Goal: Task Accomplishment & Management: Use online tool/utility

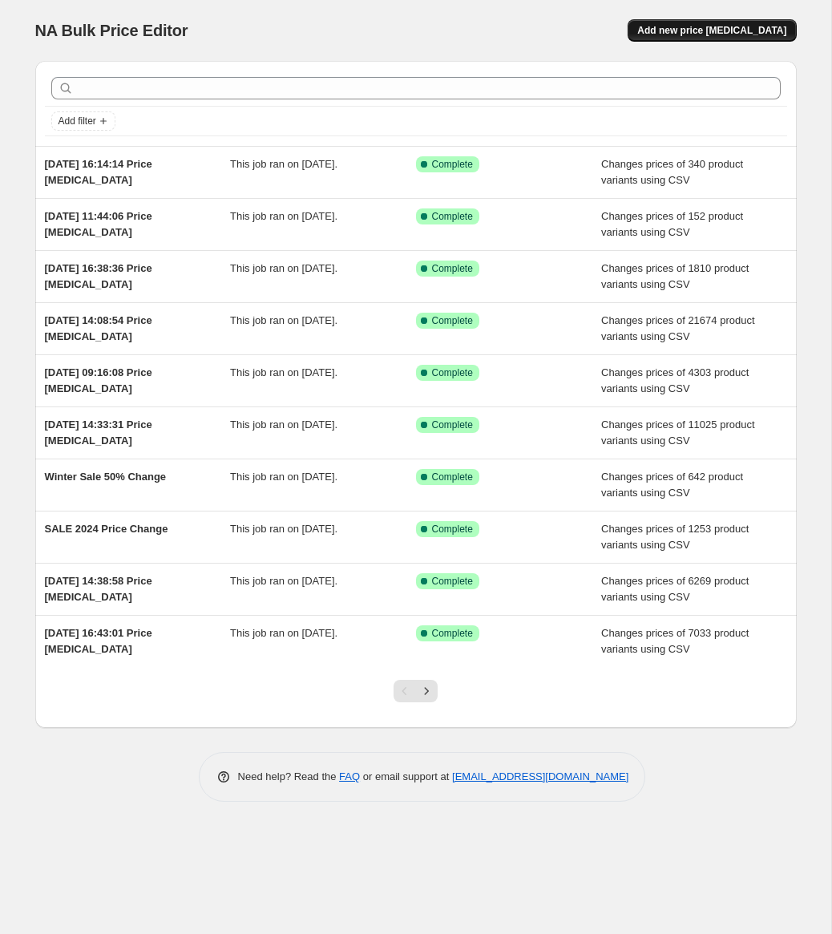
click at [728, 37] on button "Add new price change job" at bounding box center [711, 30] width 168 height 22
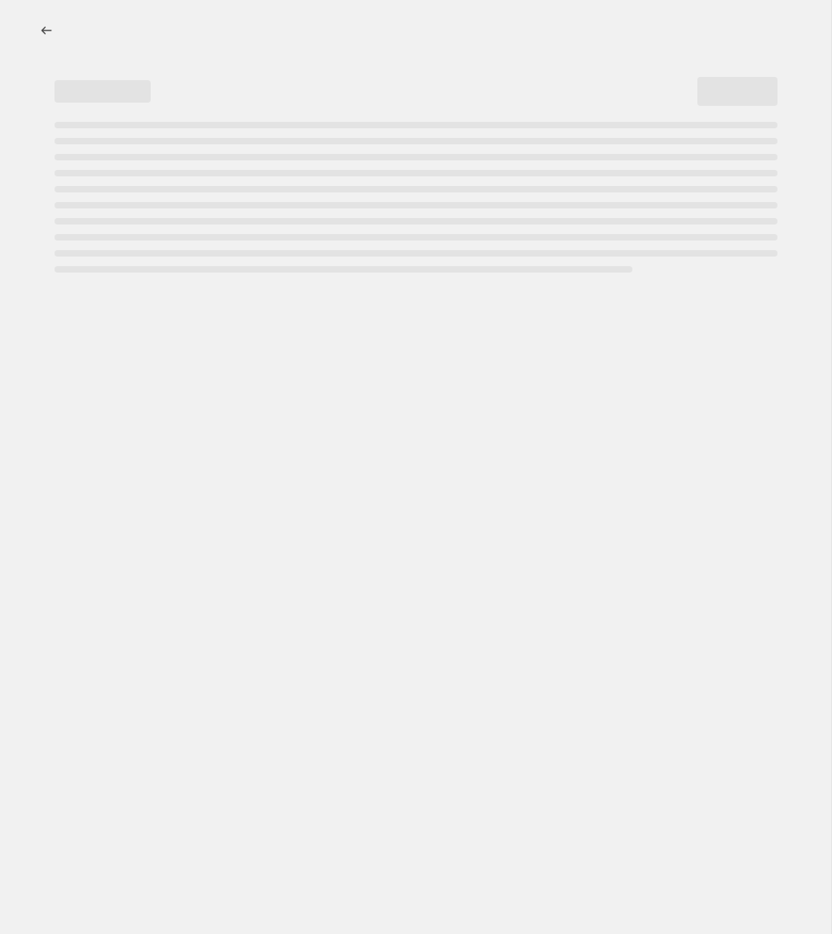
select select "percentage"
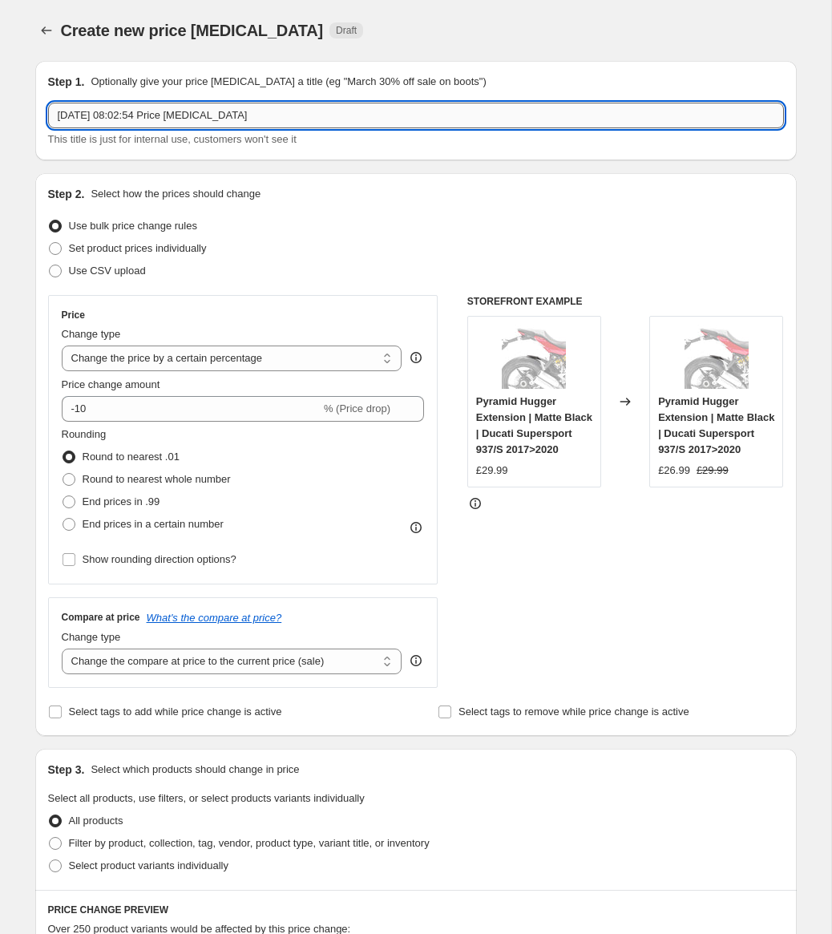
click at [243, 122] on input "15 Aug 2025, 08:02:54 Price change job" at bounding box center [416, 116] width 736 height 26
type input "2025 Sale Price Updates"
click at [87, 273] on span "Use CSV upload" at bounding box center [107, 270] width 77 height 12
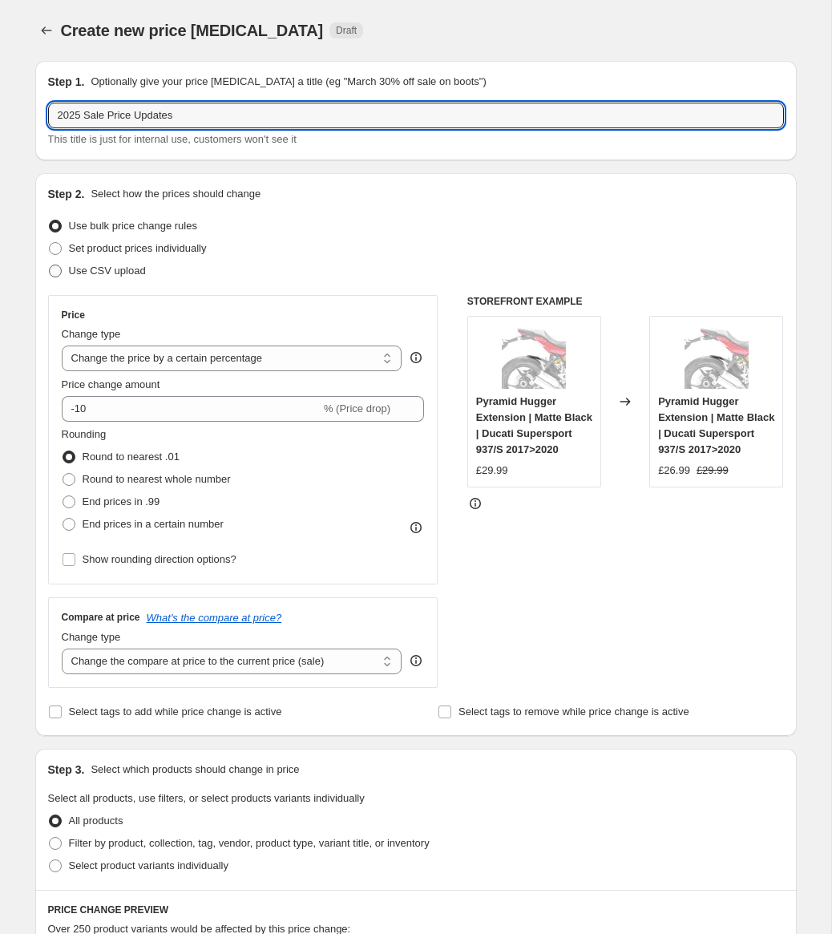
click at [50, 265] on input "Use CSV upload" at bounding box center [49, 264] width 1 height 1
radio input "true"
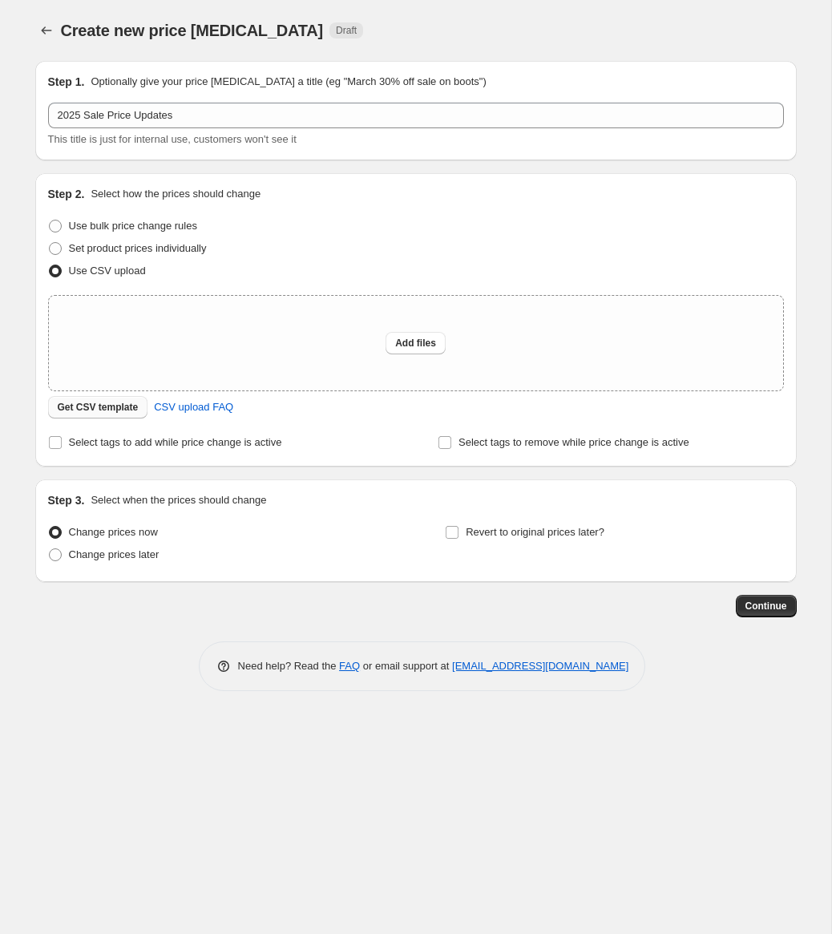
click at [111, 410] on span "Get CSV template" at bounding box center [98, 407] width 81 height 13
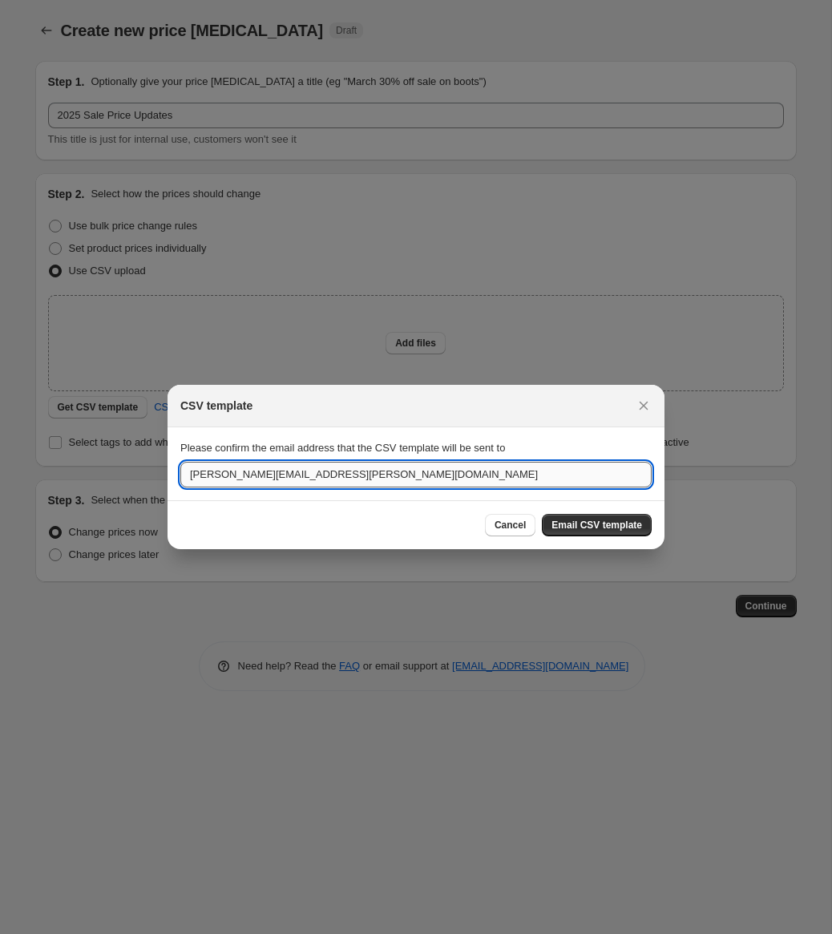
click at [331, 478] on input "james.davies@pyramid-plastics.co.uk" at bounding box center [415, 475] width 471 height 26
drag, startPoint x: 332, startPoint y: 475, endPoint x: 297, endPoint y: 482, distance: 35.2
click at [297, 482] on input "james.davies@pyramid-plastics.co.uk" at bounding box center [415, 475] width 471 height 26
type input "james.davies@pyramidmoto.co.uk"
click at [603, 531] on button "Email CSV template" at bounding box center [597, 525] width 110 height 22
